Goal: Information Seeking & Learning: Learn about a topic

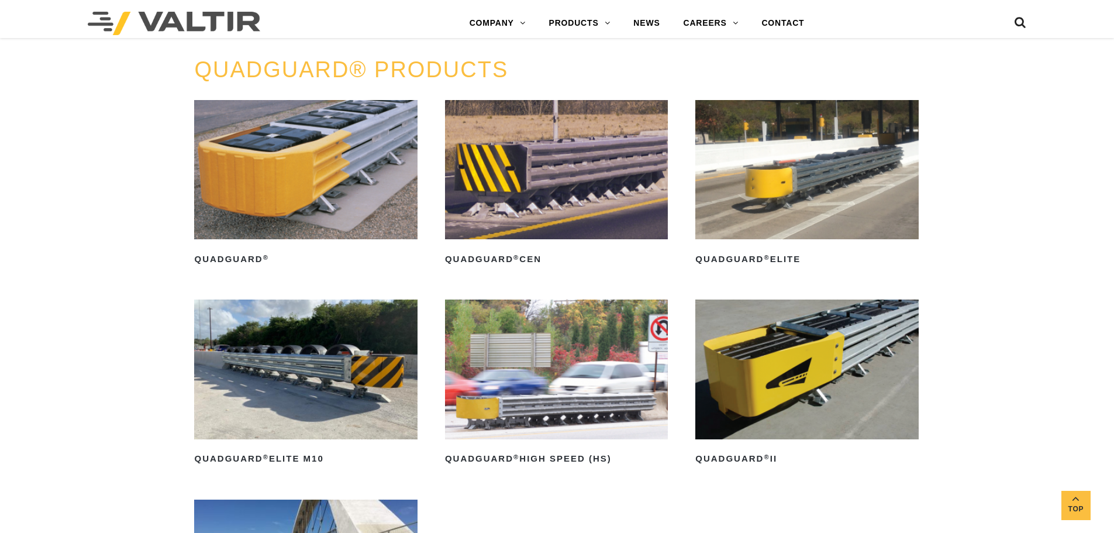
scroll to position [935, 0]
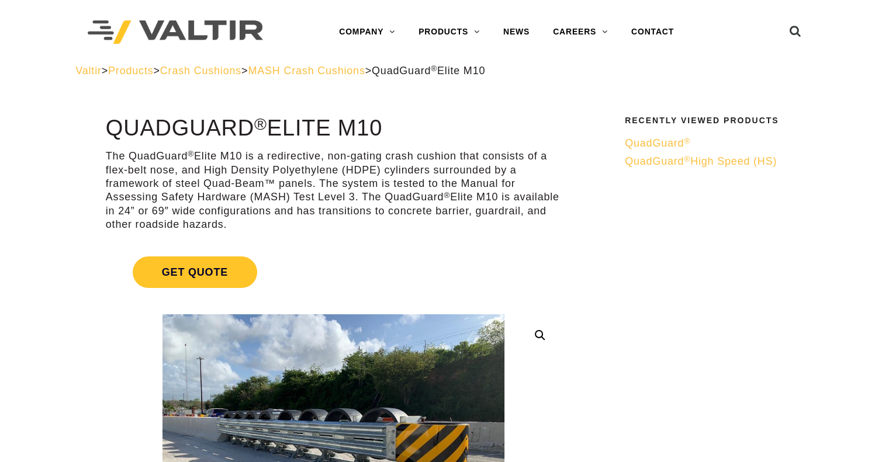
click at [673, 145] on span "QuadGuard ®" at bounding box center [657, 143] width 65 height 12
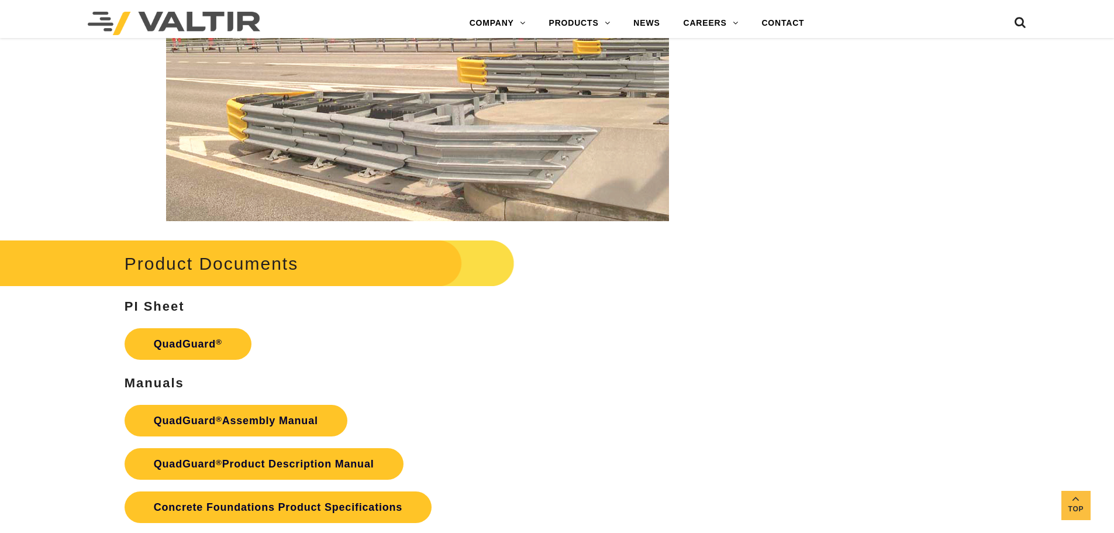
scroll to position [2280, 0]
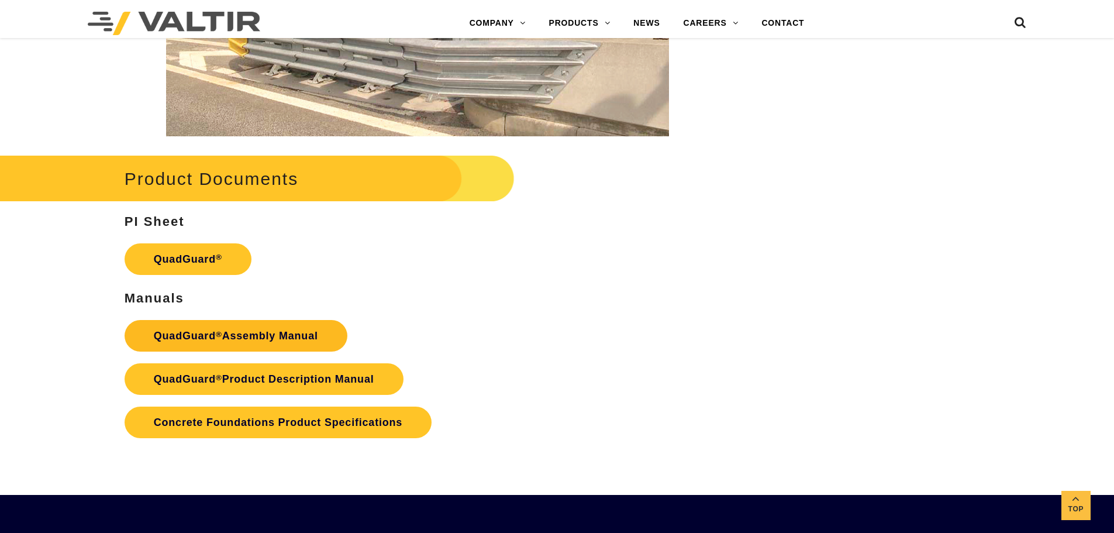
click at [253, 330] on link "QuadGuard ® Assembly Manual" at bounding box center [236, 336] width 223 height 32
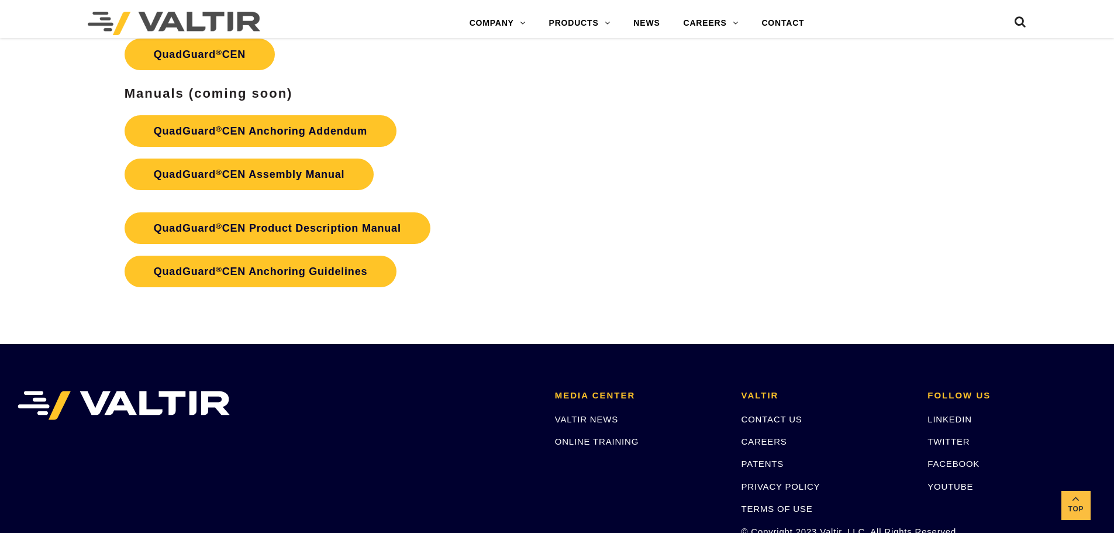
scroll to position [1830, 0]
